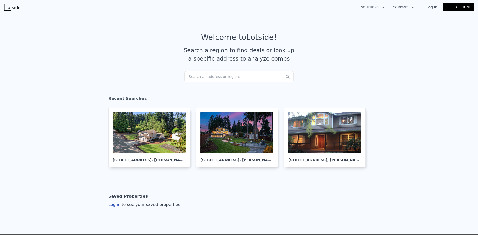
click at [220, 77] on div "Search an address or region..." at bounding box center [238, 76] width 109 height 11
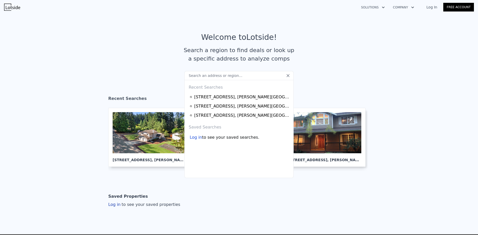
click at [223, 76] on input "text" at bounding box center [238, 75] width 109 height 9
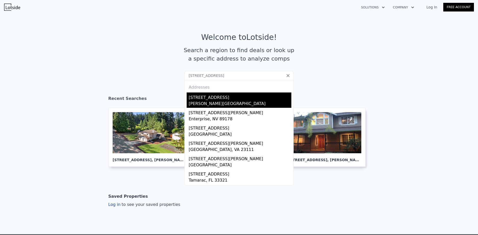
type input "[STREET_ADDRESS]"
click at [218, 100] on div "[STREET_ADDRESS]" at bounding box center [240, 96] width 103 height 8
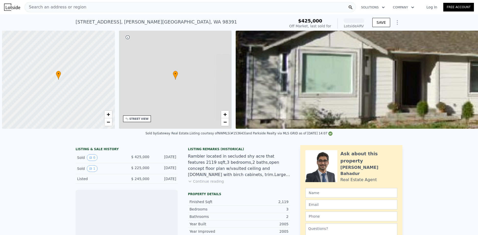
scroll to position [0, 2]
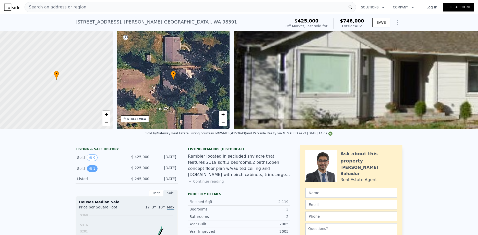
click at [89, 170] on icon "View historical data" at bounding box center [90, 168] width 3 height 3
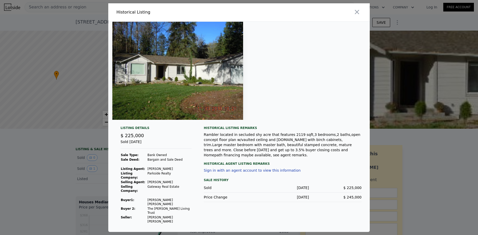
click at [271, 82] on div at bounding box center [239, 71] width 262 height 98
click at [358, 15] on icon "button" at bounding box center [357, 11] width 7 height 7
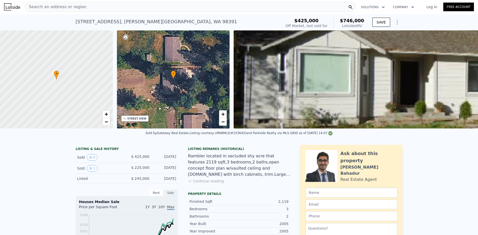
scroll to position [0, 0]
